Goal: Navigation & Orientation: Find specific page/section

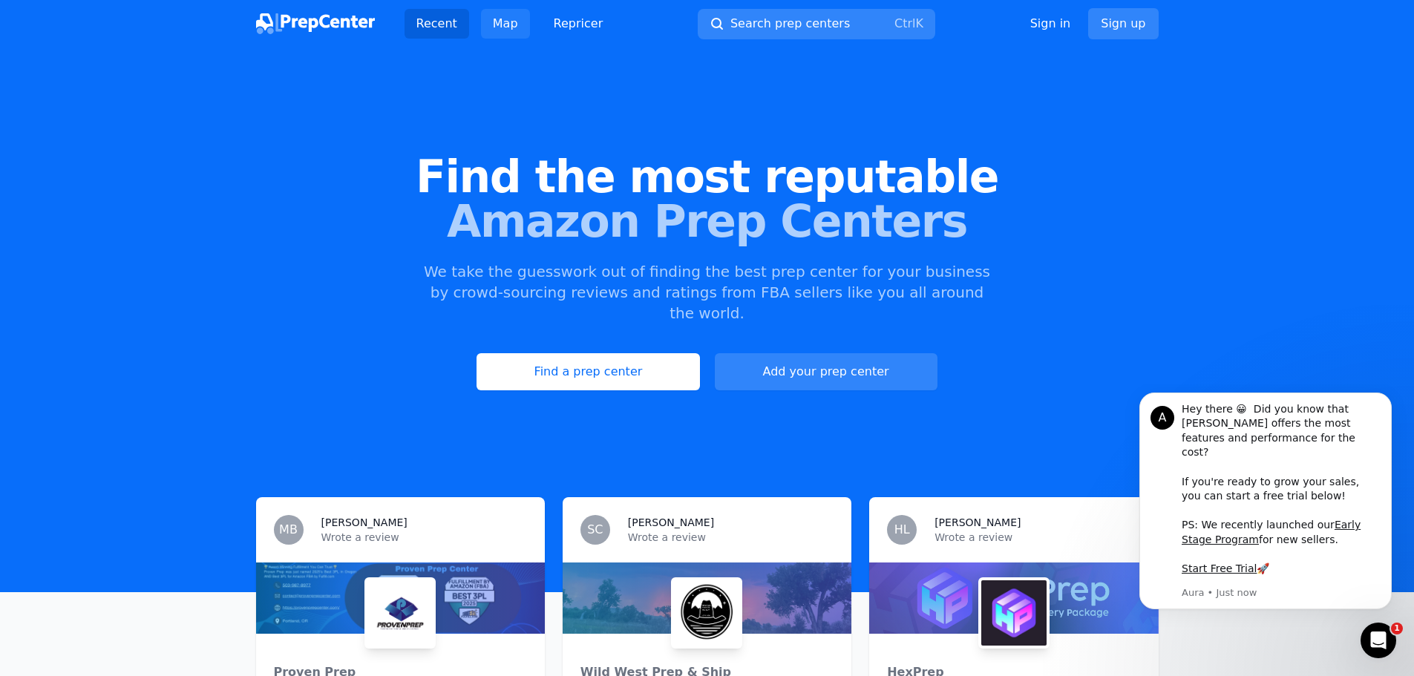
click at [498, 26] on link "Map" at bounding box center [505, 24] width 49 height 30
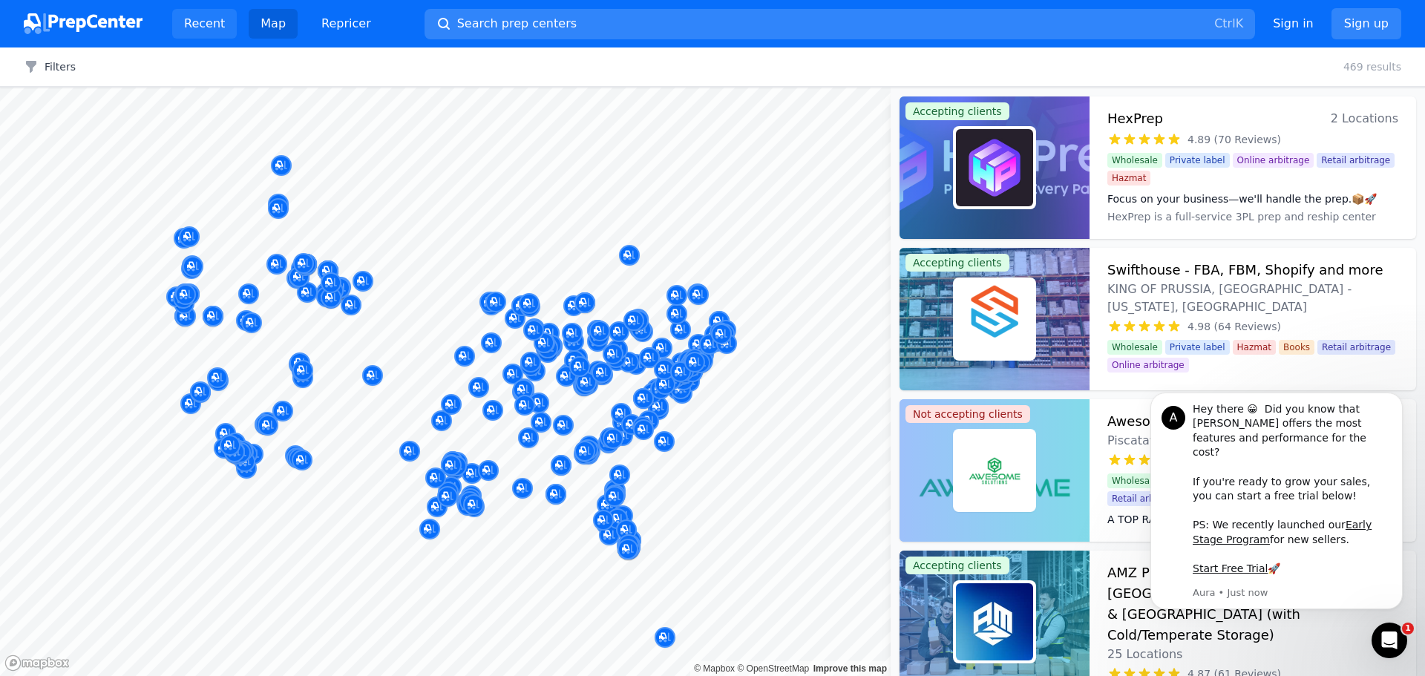
click at [189, 19] on link "Recent" at bounding box center [204, 24] width 65 height 30
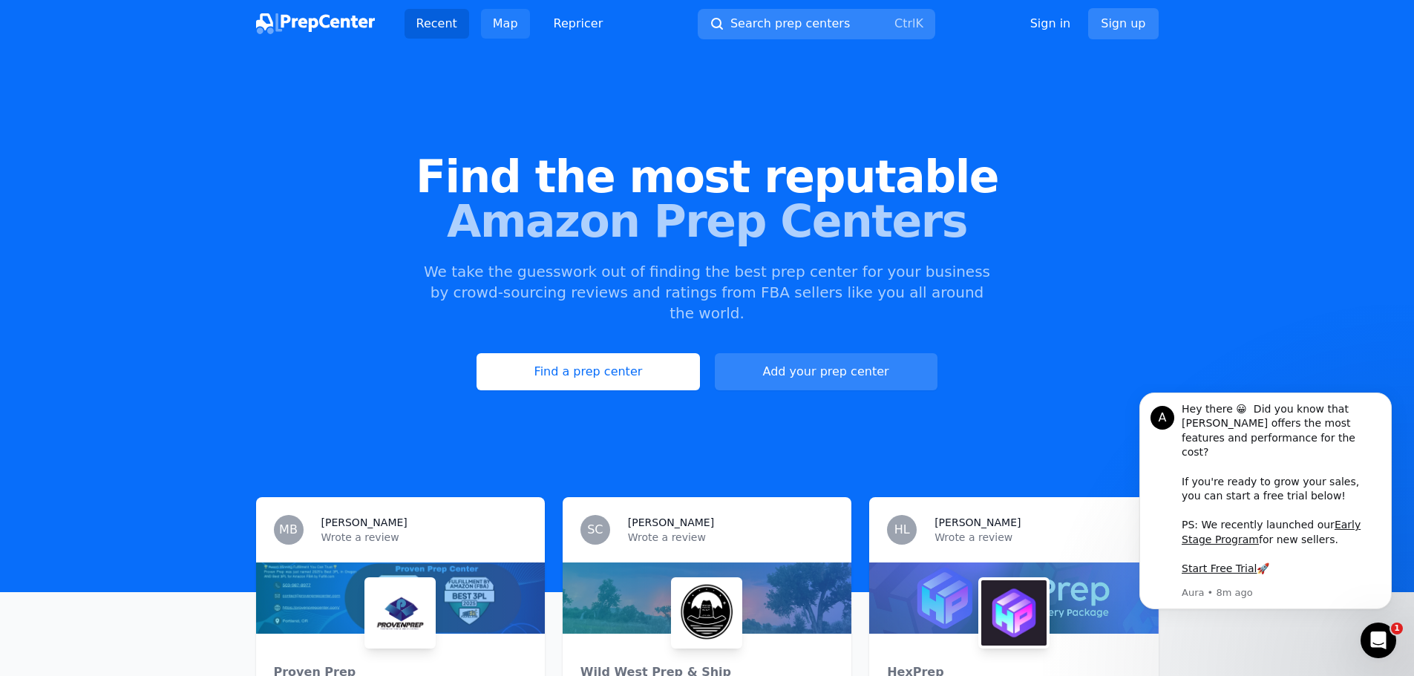
click at [508, 24] on link "Map" at bounding box center [505, 24] width 49 height 30
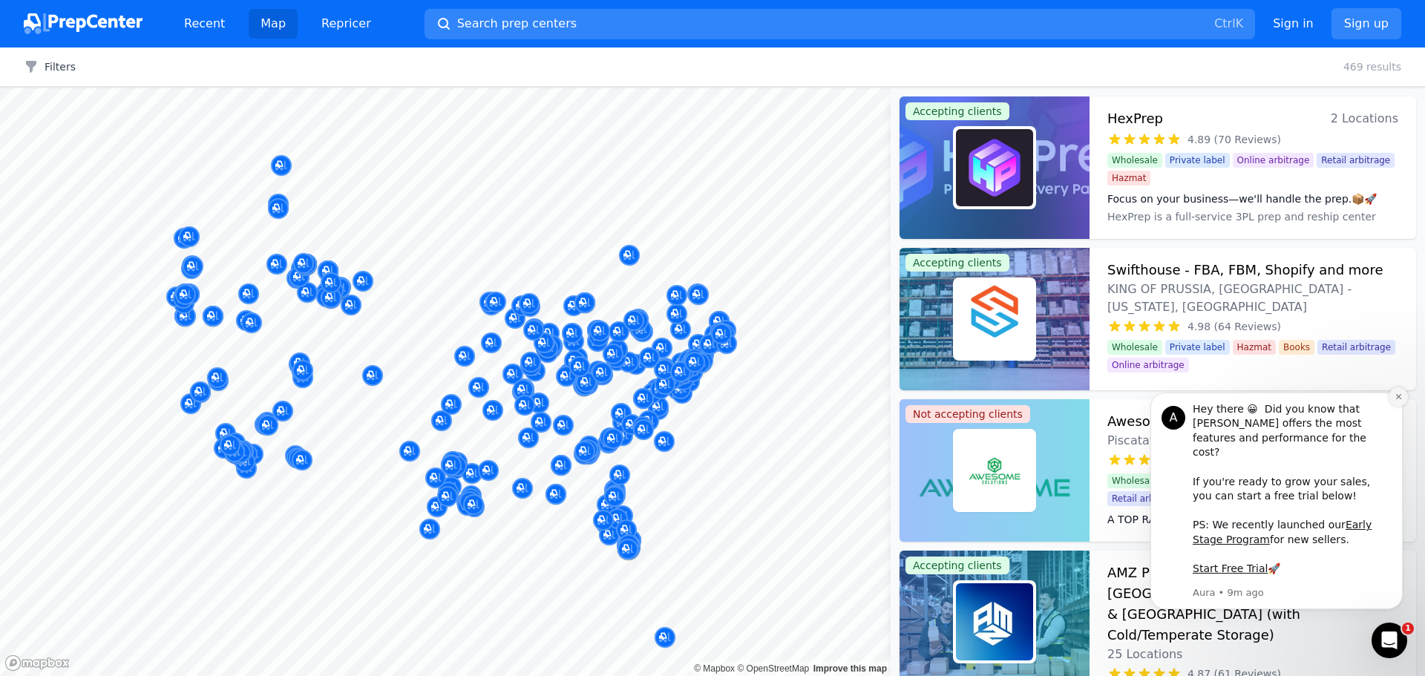
click at [1392, 407] on button "Dismiss notification" at bounding box center [1398, 396] width 19 height 19
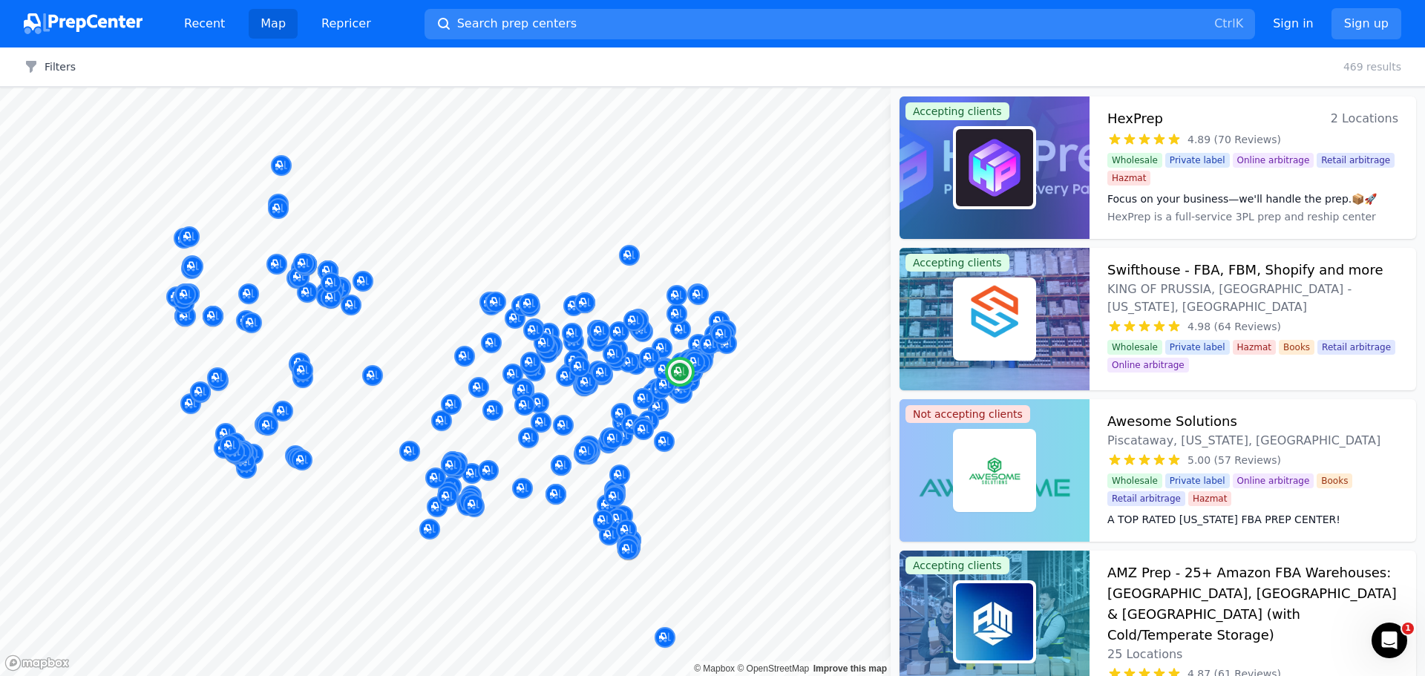
click at [1157, 269] on h3 "Swifthouse - FBA, FBM, Shopify and more" at bounding box center [1244, 270] width 275 height 21
